Goal: Task Accomplishment & Management: Use online tool/utility

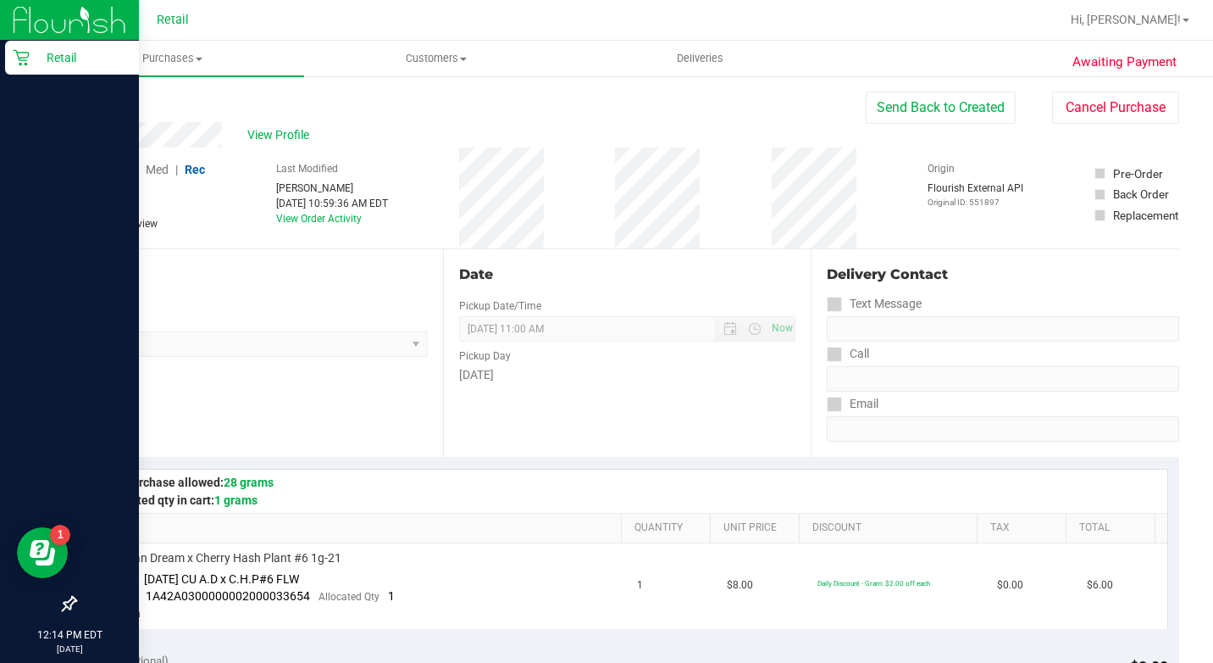
click at [28, 60] on icon at bounding box center [21, 57] width 17 height 17
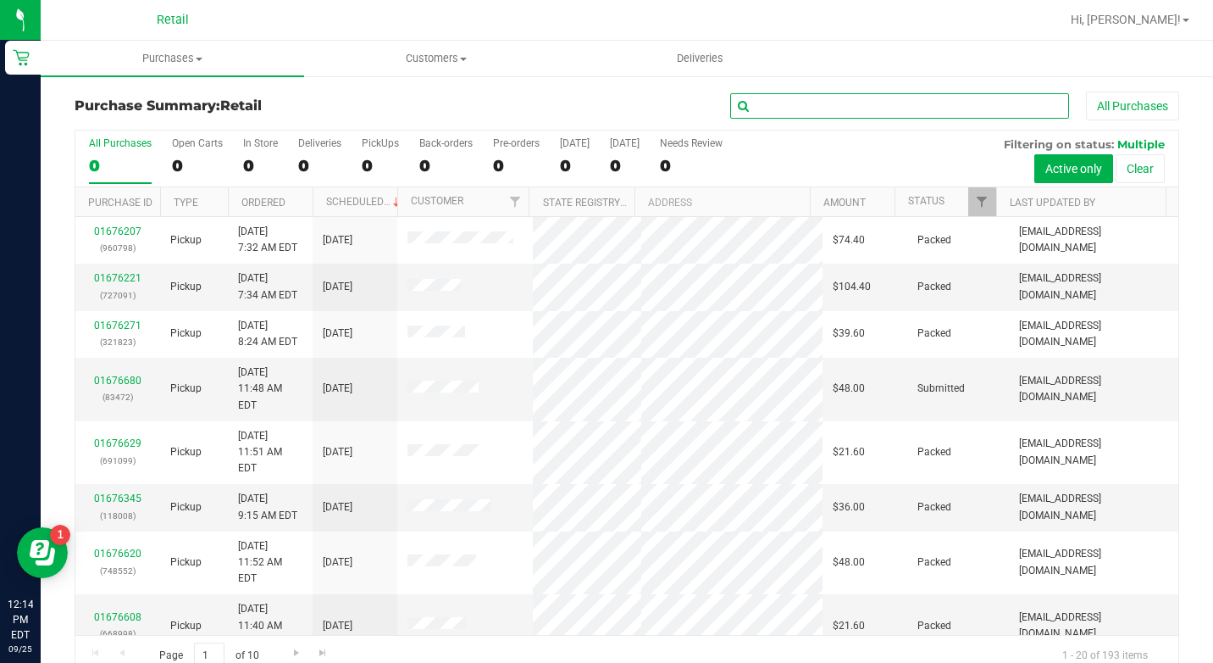
click at [941, 105] on input "text" at bounding box center [899, 105] width 339 height 25
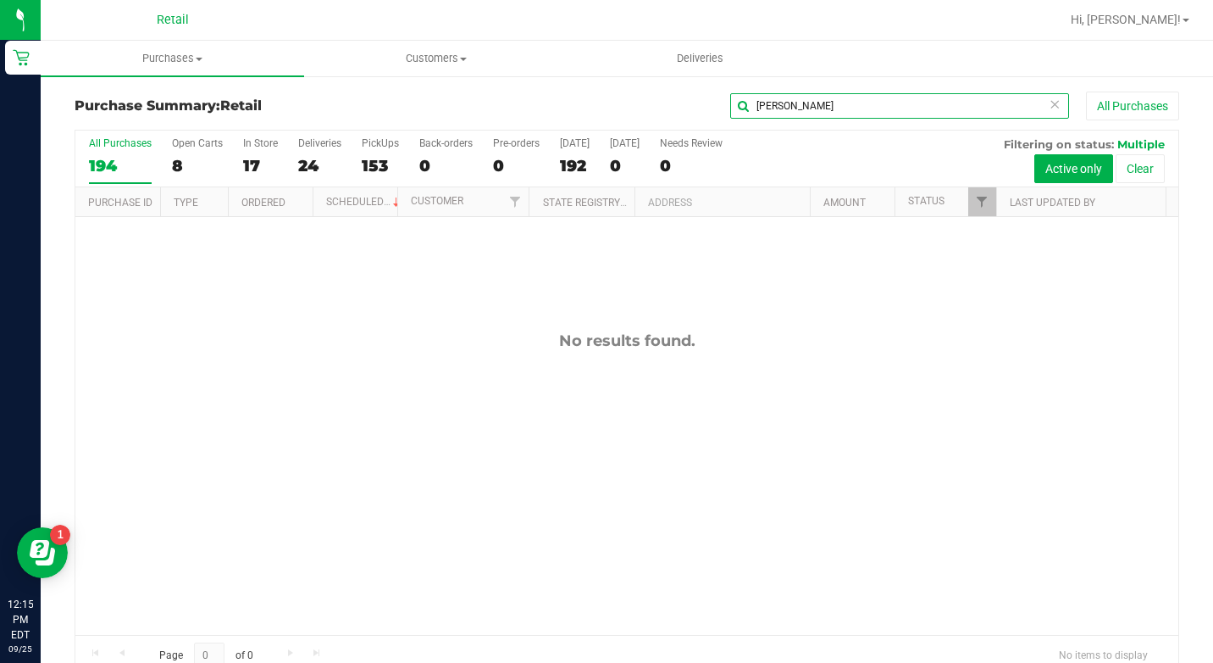
drag, startPoint x: 915, startPoint y: 114, endPoint x: 510, endPoint y: 77, distance: 406.6
click at [511, 78] on div "Purchase Summary: Retail [PERSON_NAME] All Purchases All Purchases 194 Open Car…" at bounding box center [627, 384] width 1173 height 619
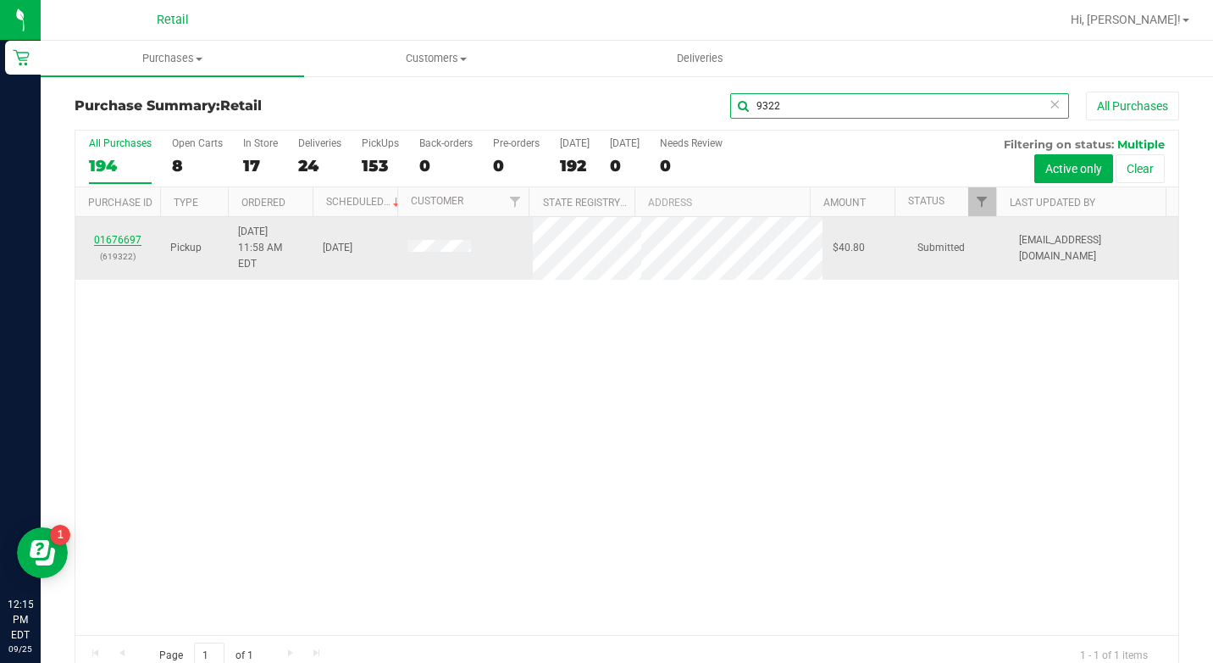
type input "9322"
click at [119, 235] on link "01676697" at bounding box center [117, 240] width 47 height 12
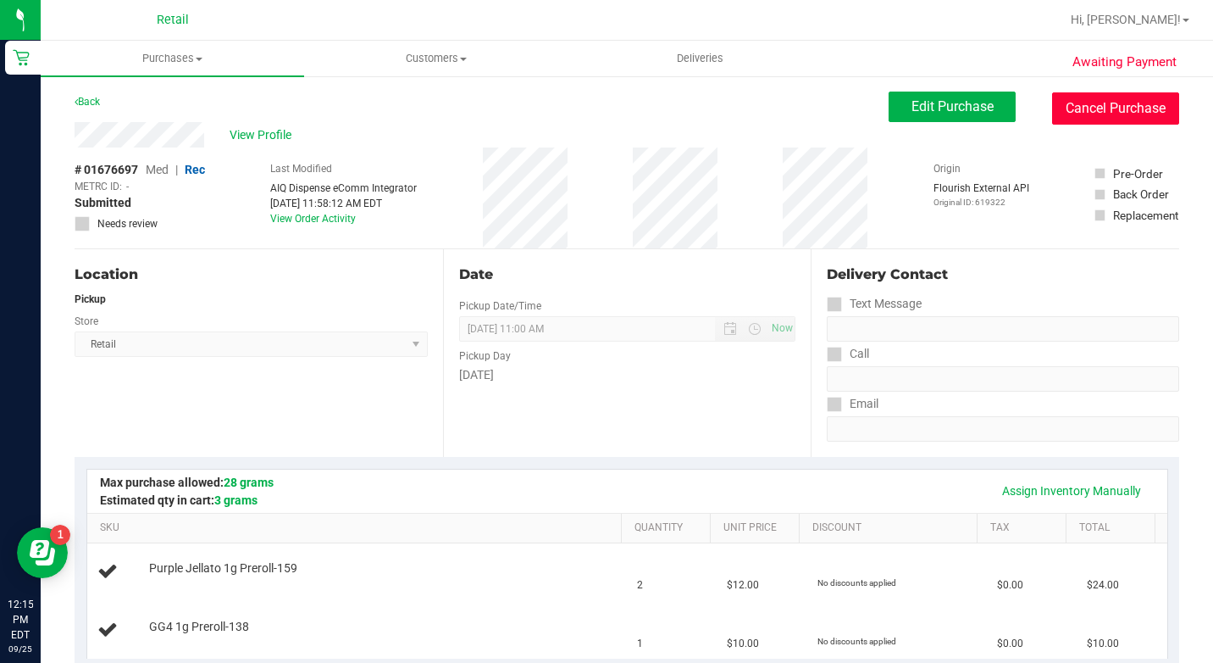
click at [1129, 107] on button "Cancel Purchase" at bounding box center [1115, 108] width 127 height 32
